Goal: Information Seeking & Learning: Learn about a topic

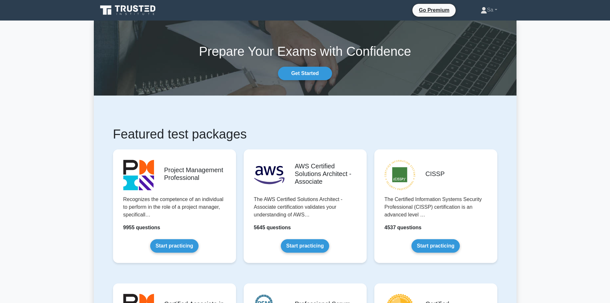
click at [305, 75] on link "Get Started" at bounding box center [305, 73] width 54 height 13
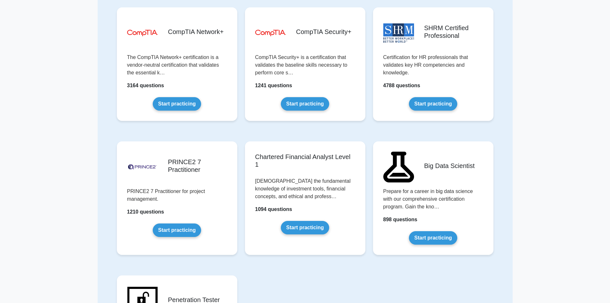
scroll to position [1156, 0]
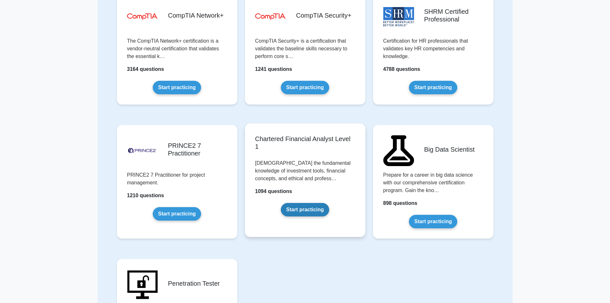
click at [305, 213] on link "Start practicing" at bounding box center [305, 209] width 48 height 13
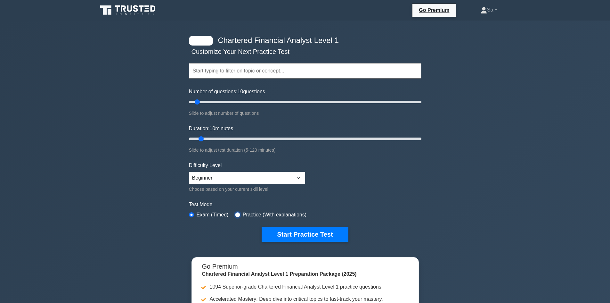
click at [238, 215] on input "radio" at bounding box center [237, 214] width 5 height 5
radio input "true"
click at [333, 237] on button "Start Practice Test" at bounding box center [305, 234] width 86 height 15
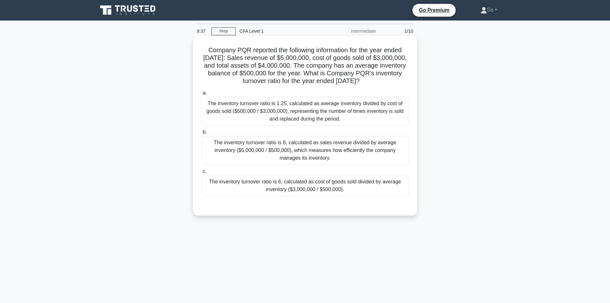
click at [219, 110] on div "The inventory turnover ratio is 1.25, calculated as average inventory divided b…" at bounding box center [304, 111] width 207 height 29
click at [201, 95] on input "a. The inventory turnover ratio is 1.25, calculated as average inventory divide…" at bounding box center [201, 93] width 0 height 4
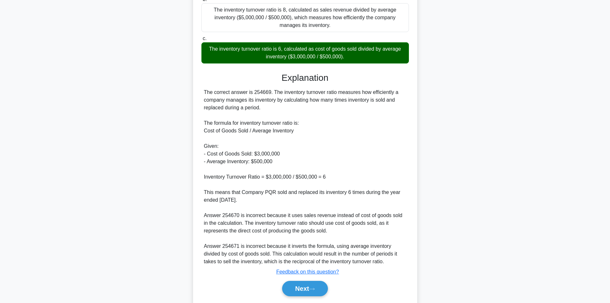
scroll to position [154, 0]
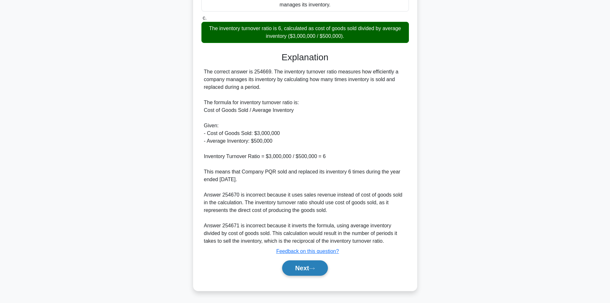
click at [309, 267] on button "Next" at bounding box center [305, 267] width 46 height 15
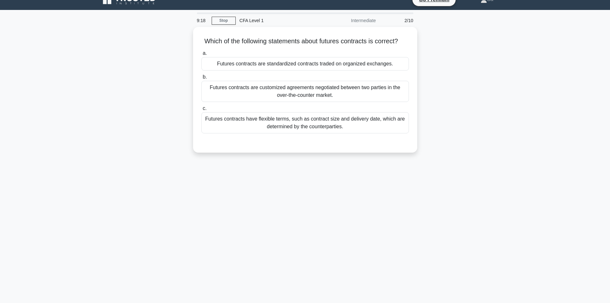
scroll to position [9, 0]
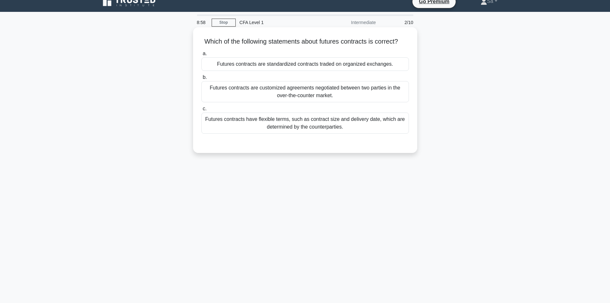
click at [295, 71] on div "Futures contracts are standardized contracts traded on organized exchanges." at bounding box center [304, 63] width 207 height 13
click at [201, 56] on input "a. Futures contracts are standardized contracts traded on organized exchanges." at bounding box center [201, 54] width 0 height 4
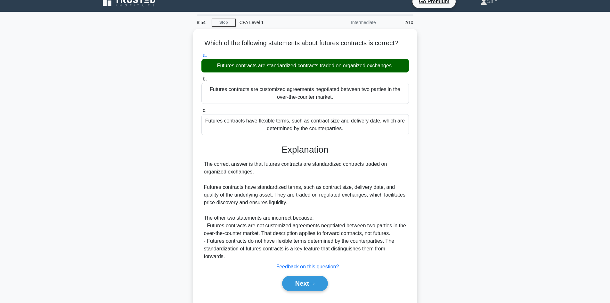
scroll to position [43, 0]
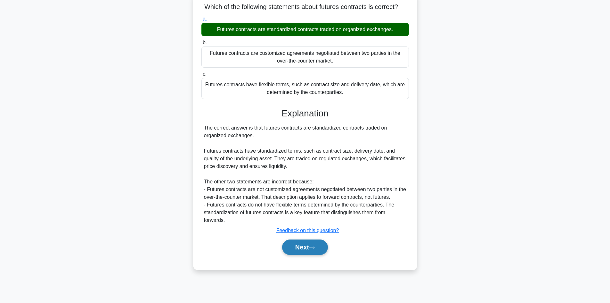
click at [308, 255] on button "Next" at bounding box center [305, 246] width 46 height 15
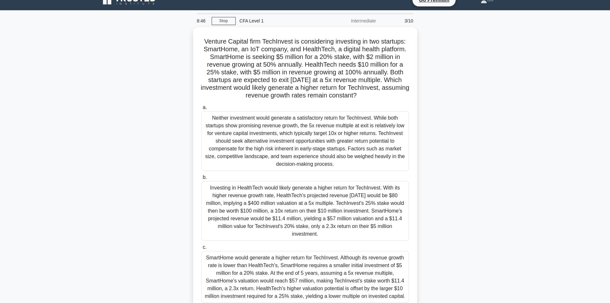
scroll to position [10, 0]
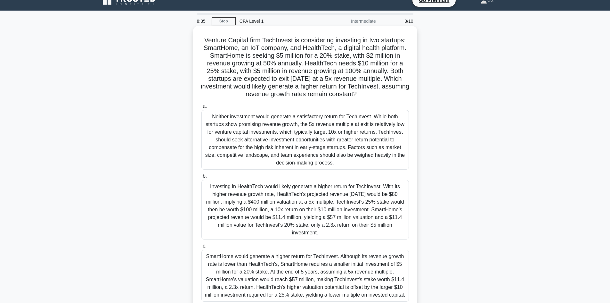
click at [264, 196] on div "Investing in HealthTech would likely generate a higher return for TechInvest. W…" at bounding box center [304, 210] width 207 height 60
click at [201, 178] on input "b. Investing in HealthTech would likely generate a higher return for TechInvest…" at bounding box center [201, 176] width 0 height 4
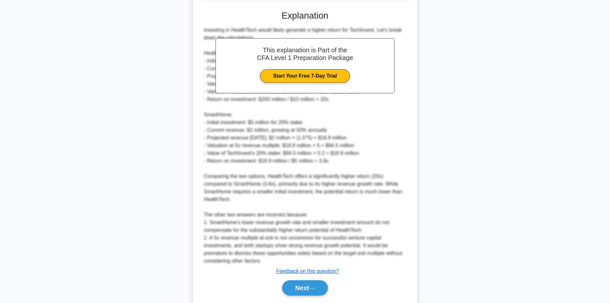
scroll to position [330, 0]
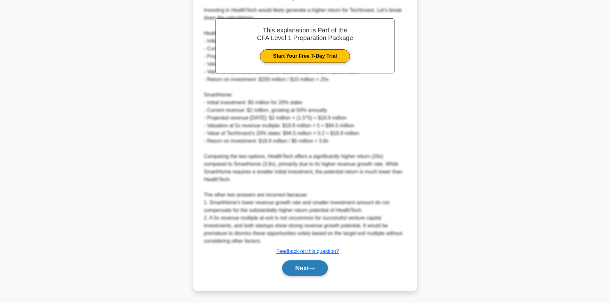
click at [295, 268] on button "Next" at bounding box center [305, 267] width 46 height 15
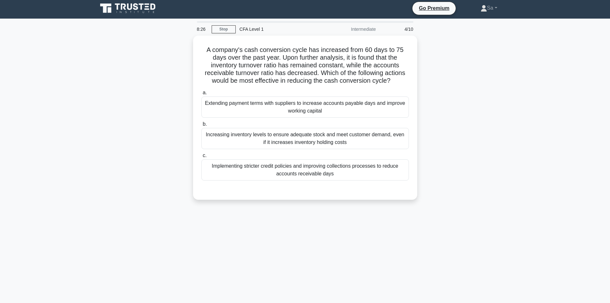
scroll to position [0, 0]
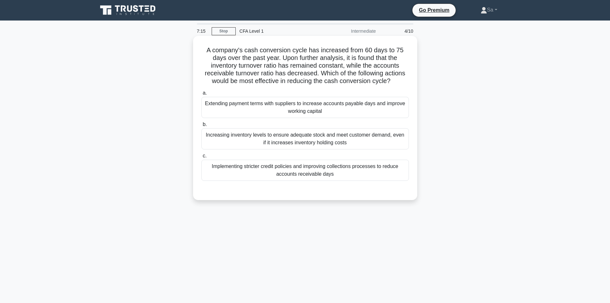
click at [328, 171] on div "Implementing stricter credit policies and improving collections processes to re…" at bounding box center [304, 169] width 207 height 21
click at [201, 158] on input "c. Implementing stricter credit policies and improving collections processes to…" at bounding box center [201, 156] width 0 height 4
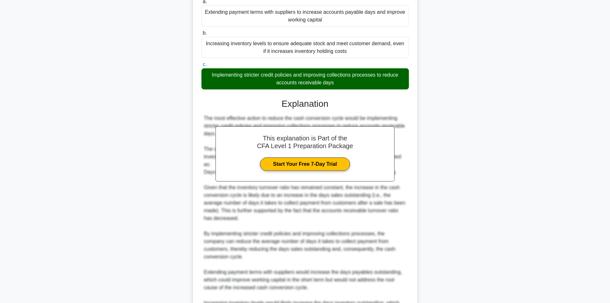
scroll to position [161, 0]
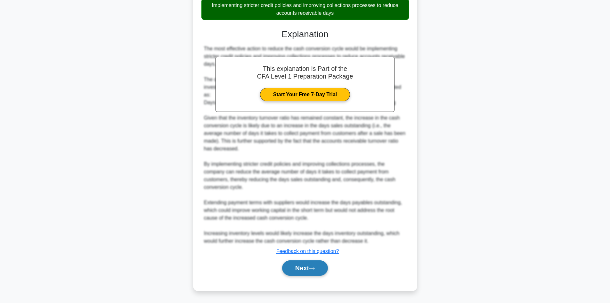
click at [297, 271] on button "Next" at bounding box center [305, 267] width 46 height 15
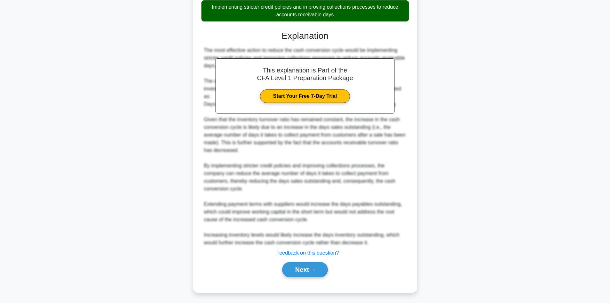
scroll to position [43, 0]
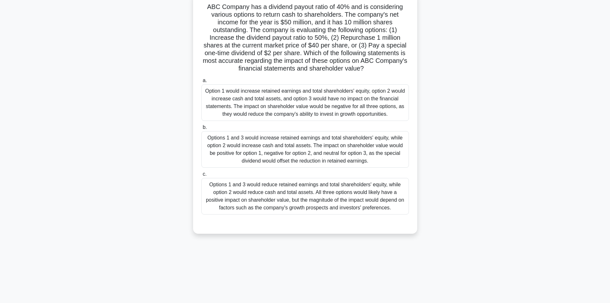
click at [334, 104] on div "Option 1 would increase retained earnings and total shareholders' equity, optio…" at bounding box center [304, 102] width 207 height 37
click at [201, 83] on input "a. Option 1 would increase retained earnings and total shareholders' equity, op…" at bounding box center [201, 80] width 0 height 4
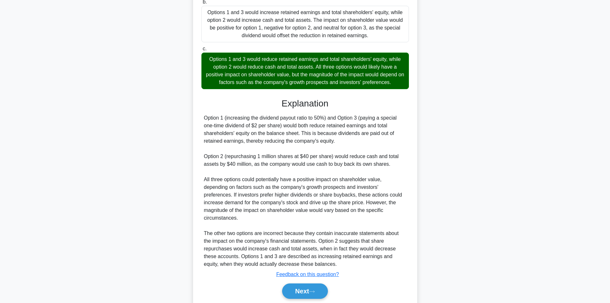
scroll to position [192, 0]
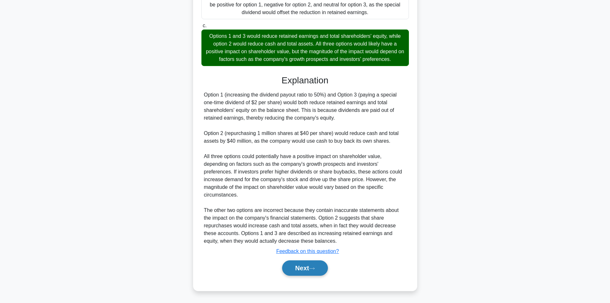
click at [299, 271] on button "Next" at bounding box center [305, 267] width 46 height 15
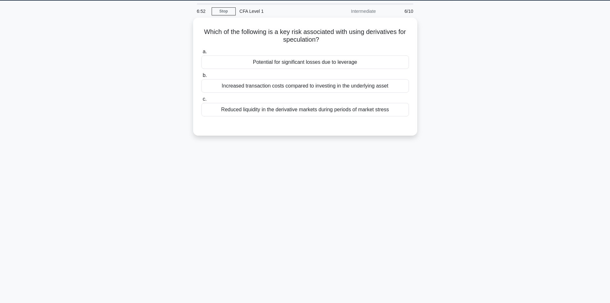
scroll to position [19, 0]
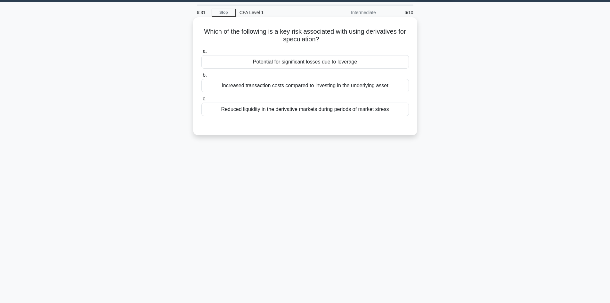
click at [316, 62] on div "Potential for significant losses due to leverage" at bounding box center [304, 61] width 207 height 13
click at [201, 53] on input "a. Potential for significant losses due to leverage" at bounding box center [201, 51] width 0 height 4
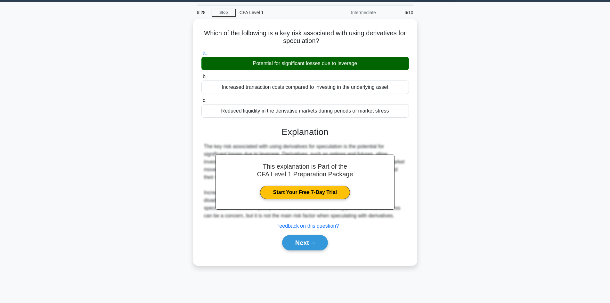
scroll to position [43, 0]
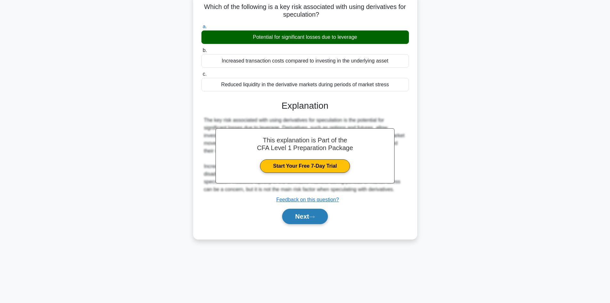
click at [302, 216] on button "Next" at bounding box center [305, 215] width 46 height 15
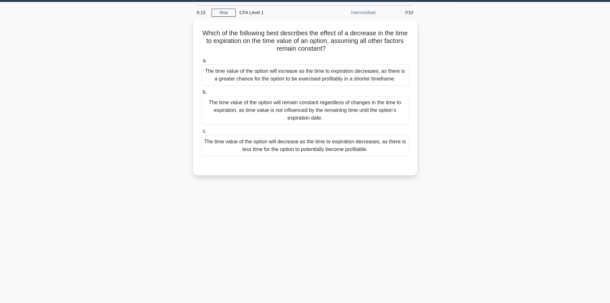
scroll to position [13, 0]
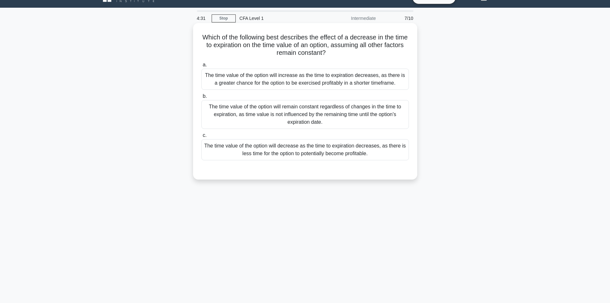
click at [317, 152] on div "The time value of the option will decrease as the time to expiration decreases,…" at bounding box center [304, 149] width 207 height 21
click at [201, 137] on input "c. The time value of the option will decrease as the time to expiration decreas…" at bounding box center [201, 135] width 0 height 4
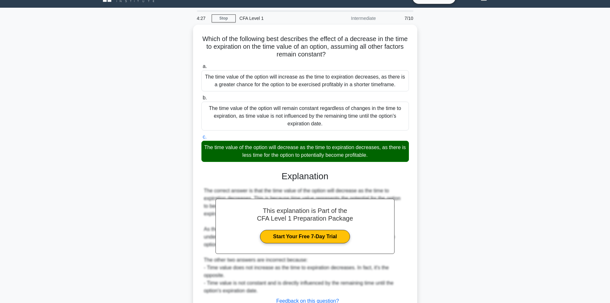
scroll to position [61, 0]
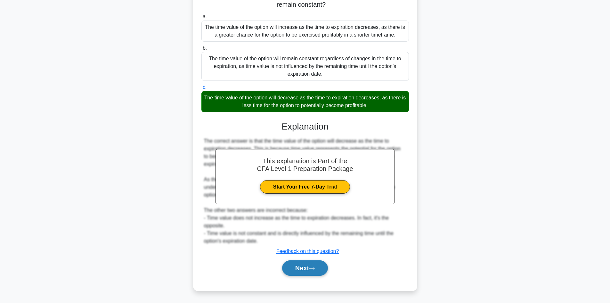
click at [294, 268] on button "Next" at bounding box center [305, 267] width 46 height 15
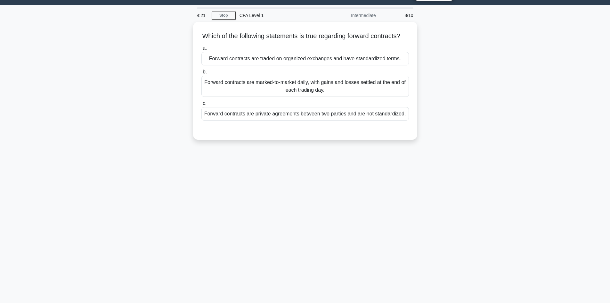
scroll to position [14, 0]
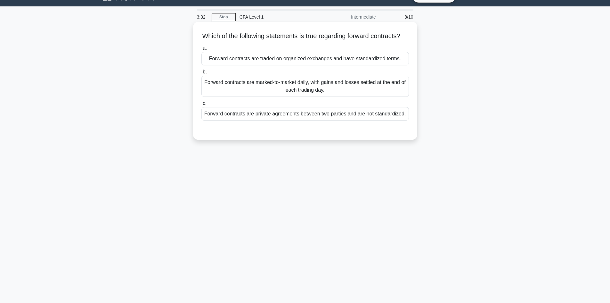
click at [280, 120] on div "Forward contracts are private agreements between two parties and are not standa…" at bounding box center [304, 113] width 207 height 13
click at [201, 105] on input "c. Forward contracts are private agreements between two parties and are not sta…" at bounding box center [201, 103] width 0 height 4
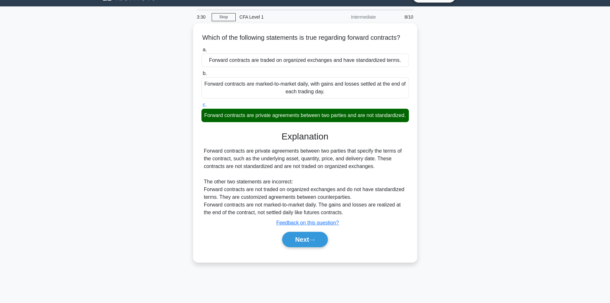
scroll to position [43, 0]
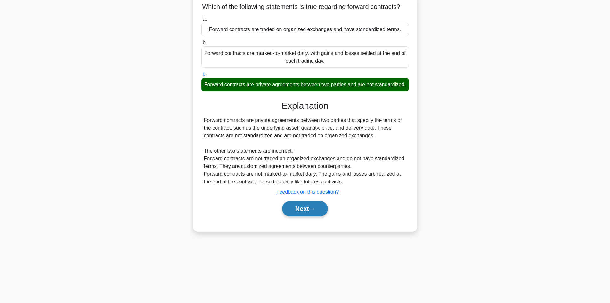
click at [300, 216] on button "Next" at bounding box center [305, 208] width 46 height 15
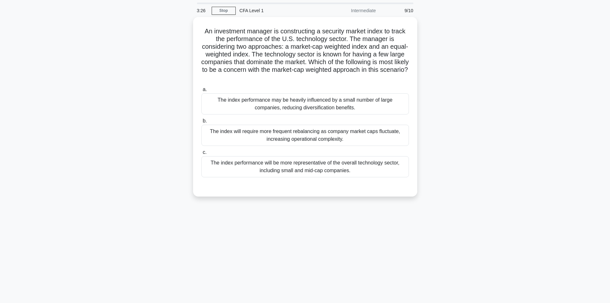
scroll to position [0, 0]
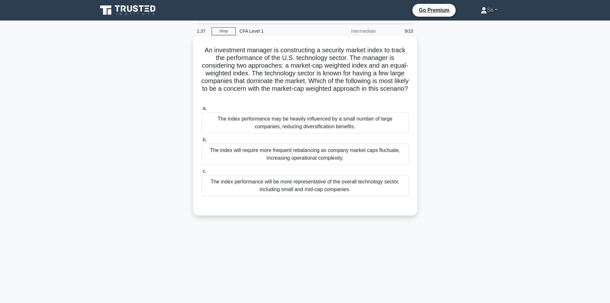
click at [368, 120] on div "The index performance may be heavily influenced by a small number of large comp…" at bounding box center [304, 122] width 207 height 21
click at [201, 110] on input "a. The index performance may be heavily influenced by a small number of large c…" at bounding box center [201, 108] width 0 height 4
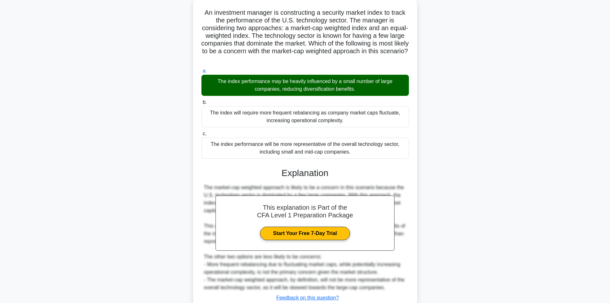
scroll to position [84, 0]
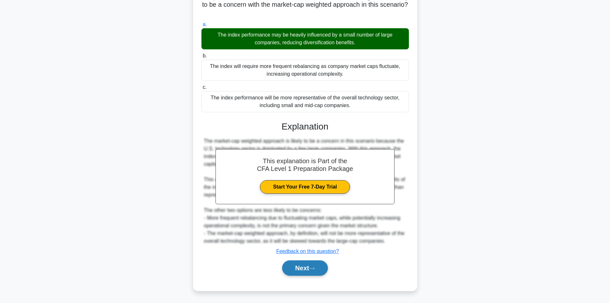
click at [305, 265] on button "Next" at bounding box center [305, 267] width 46 height 15
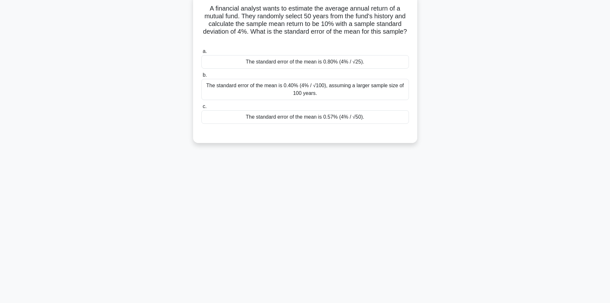
scroll to position [0, 0]
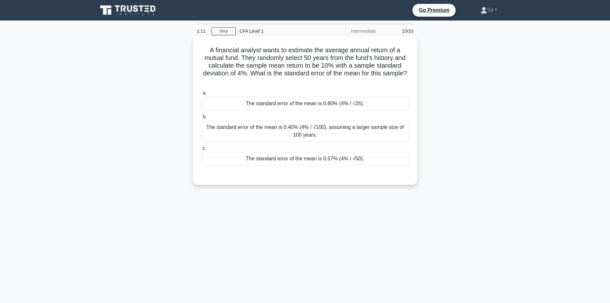
click at [351, 126] on div "The standard error of the mean is 0.40% (4% / √100), assuming a larger sample s…" at bounding box center [304, 130] width 207 height 21
click at [201, 119] on input "b. The standard error of the mean is 0.40% (4% / √100), assuming a larger sampl…" at bounding box center [201, 117] width 0 height 4
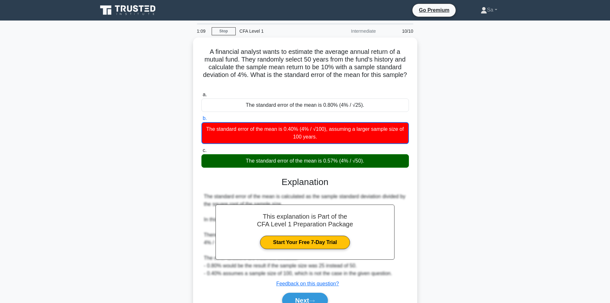
scroll to position [43, 0]
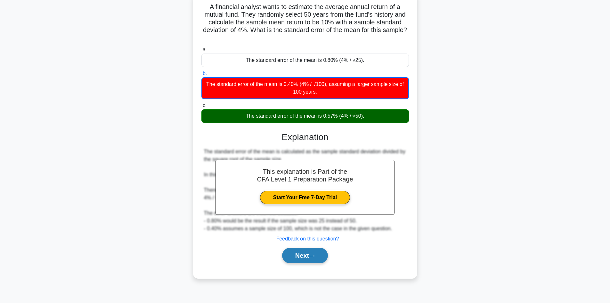
click at [313, 260] on button "Next" at bounding box center [305, 254] width 46 height 15
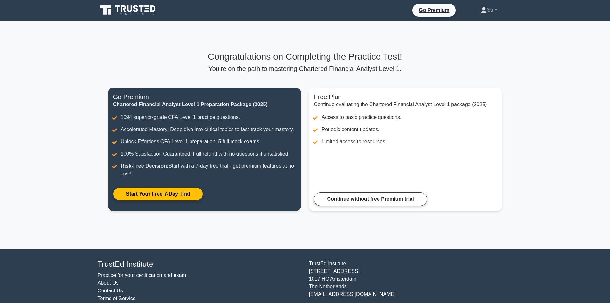
scroll to position [17, 0]
